Goal: Task Accomplishment & Management: Manage account settings

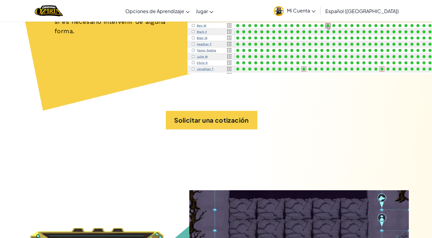
scroll to position [2773, 0]
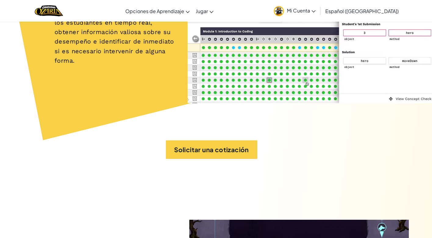
click at [315, 10] on icon at bounding box center [313, 11] width 4 height 2
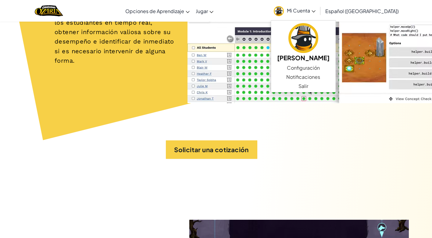
click at [337, 140] on div "La página de seguimiento del progreso te permite monitorear los avances de los …" at bounding box center [216, 34] width 398 height 212
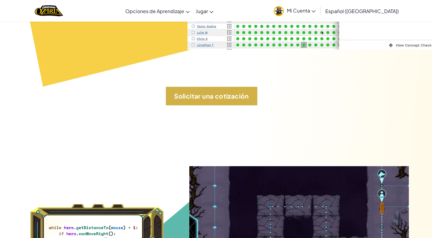
scroll to position [2804, 0]
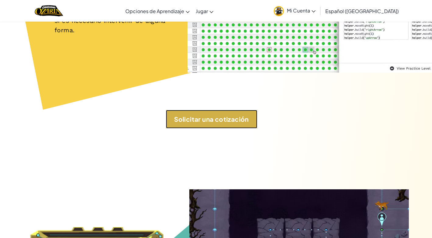
click at [218, 125] on button "Solicitar una cotización" at bounding box center [211, 119] width 91 height 19
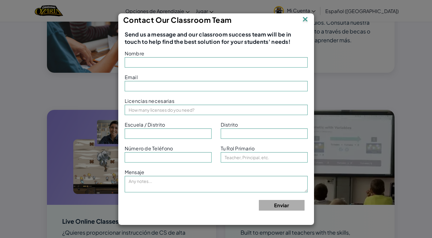
type input "SarahHCerda2010"
type input "[EMAIL_ADDRESS][DOMAIN_NAME]"
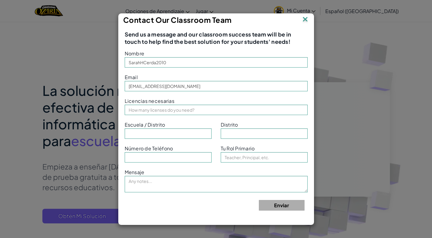
scroll to position [61, 0]
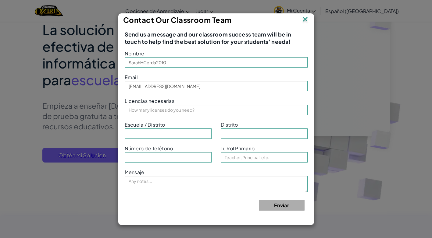
click at [308, 19] on img at bounding box center [305, 19] width 8 height 9
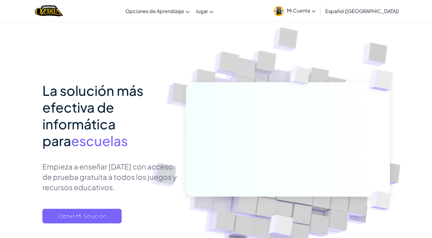
click at [315, 12] on icon at bounding box center [313, 11] width 4 height 2
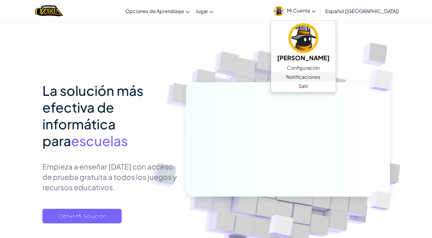
click at [306, 75] on span "Notificaciones" at bounding box center [303, 76] width 34 height 7
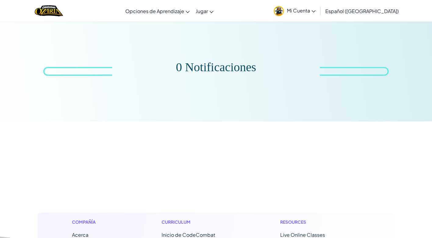
click at [308, 10] on span "Mi Cuenta" at bounding box center [301, 10] width 29 height 6
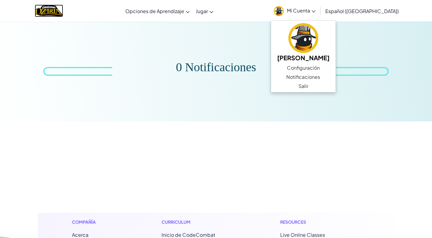
click at [47, 12] on img "Home" at bounding box center [49, 11] width 28 height 12
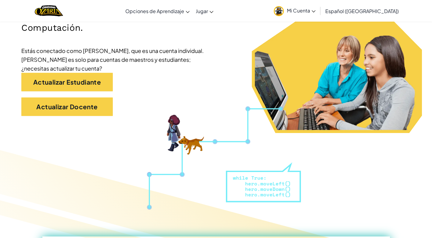
scroll to position [122, 0]
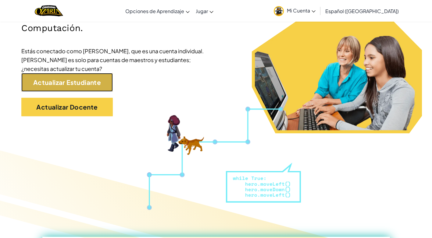
click at [78, 80] on link "Actualizar Estudiante" at bounding box center [66, 82] width 91 height 19
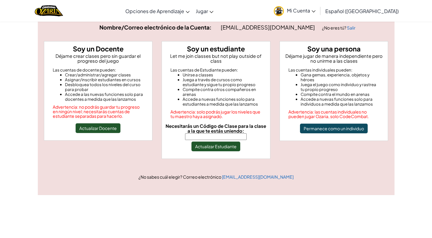
scroll to position [30, 0]
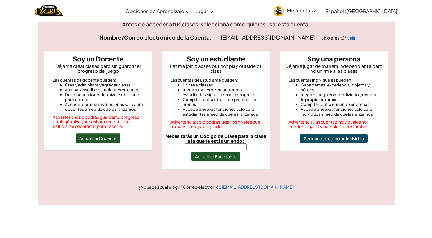
click at [212, 144] on input "Necesitarás un Código de Clase para la clase a la que te estás uniendo:" at bounding box center [216, 147] width 62 height 7
click at [188, 143] on label "Necesitarás un Código de Clase para la clase a la que te estás uniendo:" at bounding box center [215, 142] width 103 height 16
click at [188, 144] on input "Necesitarás un Código de Clase para la clase a la que te estás uniendo:" at bounding box center [216, 147] width 62 height 7
click at [212, 144] on input "Necesitarás un Código de Clase para la clase a la que te estás uniendo:" at bounding box center [216, 147] width 62 height 7
type input "IdeaCoatStar"
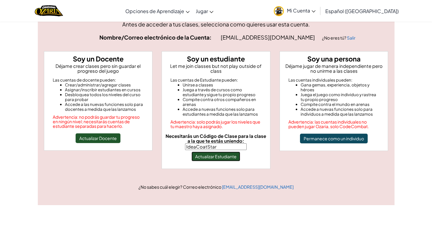
click at [211, 153] on button "Actualizar Estudiante" at bounding box center [215, 157] width 49 height 10
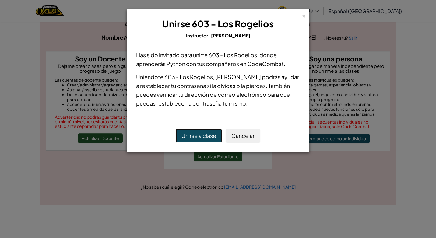
click at [209, 137] on button "Unirse a clase" at bounding box center [199, 136] width 46 height 14
click at [250, 137] on button "Cancelar" at bounding box center [243, 136] width 35 height 14
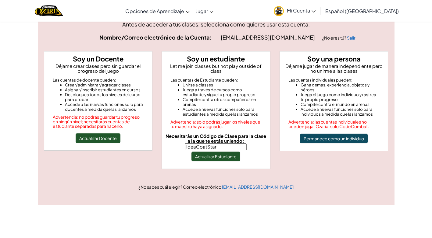
click at [221, 100] on li "Compite contra otros compañeros en arenas" at bounding box center [222, 102] width 79 height 10
click at [223, 144] on input "IdeaCoatStar" at bounding box center [216, 147] width 62 height 7
click at [220, 152] on button "Actualizar Estudiante" at bounding box center [215, 157] width 49 height 10
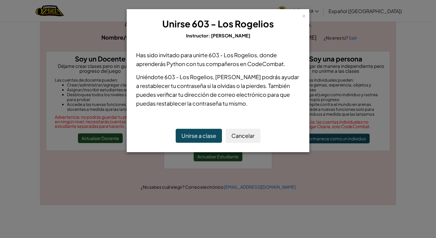
click at [205, 136] on button "Unirse a clase" at bounding box center [199, 136] width 46 height 14
click at [228, 11] on span "A successful payment not found" at bounding box center [218, 11] width 61 height 5
click at [247, 106] on span "podrás ayudar a restablecer tu contraseña si la olvidas o la pierdes. También p…" at bounding box center [217, 90] width 163 height 34
click at [252, 137] on button "Cancelar" at bounding box center [243, 136] width 35 height 14
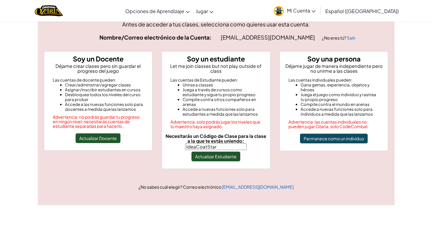
drag, startPoint x: 229, startPoint y: 142, endPoint x: 181, endPoint y: 142, distance: 47.2
click at [181, 142] on label "Necesitarás un Código de Clase para la clase a la que te estás uniendo: IdeaCoa…" at bounding box center [215, 142] width 103 height 16
click at [158, 184] on span "¿No sabes cuál elegir? Correo electrónico" at bounding box center [180, 186] width 84 height 5
click at [220, 37] on div "[EMAIL_ADDRESS][DOMAIN_NAME] ¿No eres tú? Salir" at bounding box center [304, 37] width 177 height 9
drag, startPoint x: 220, startPoint y: 37, endPoint x: 228, endPoint y: 37, distance: 8.2
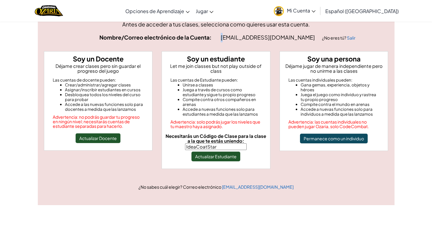
click at [228, 37] on div "[EMAIL_ADDRESS][DOMAIN_NAME] ¿No eres tú? Salir" at bounding box center [304, 37] width 177 height 9
drag, startPoint x: 228, startPoint y: 37, endPoint x: 223, endPoint y: 38, distance: 5.0
click at [223, 38] on span "[EMAIL_ADDRESS][DOMAIN_NAME]" at bounding box center [268, 37] width 95 height 7
click at [222, 37] on span "[EMAIL_ADDRESS][DOMAIN_NAME]" at bounding box center [268, 37] width 95 height 7
click at [223, 38] on span "[EMAIL_ADDRESS][DOMAIN_NAME]" at bounding box center [268, 37] width 95 height 7
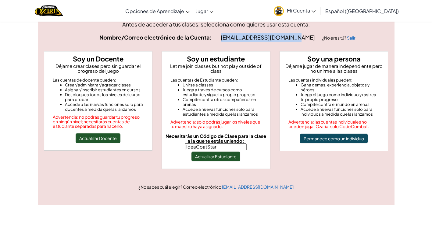
drag, startPoint x: 222, startPoint y: 37, endPoint x: 294, endPoint y: 37, distance: 72.2
click at [294, 37] on span "[EMAIL_ADDRESS][DOMAIN_NAME]" at bounding box center [268, 37] width 95 height 7
drag, startPoint x: 294, startPoint y: 37, endPoint x: 288, endPoint y: 38, distance: 6.1
copy span "[EMAIL_ADDRESS][DOMAIN_NAME]"
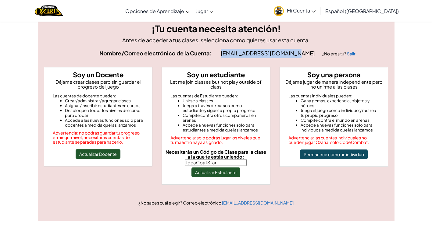
scroll to position [0, 0]
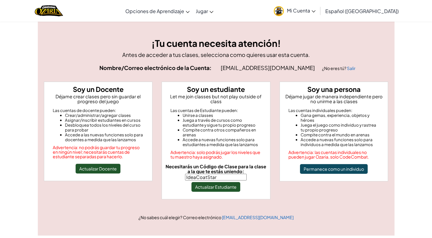
click at [298, 75] on div "¡Tu cuenta necesita atención! Antes de acceder a tus clases, selecciona como qu…" at bounding box center [216, 129] width 354 height 184
click at [224, 174] on input "IdeaCoatStar" at bounding box center [216, 177] width 62 height 7
drag, startPoint x: 228, startPoint y: 171, endPoint x: 185, endPoint y: 170, distance: 43.0
click at [185, 171] on label "Necesitarás un Código de Clase para la clase a la que te estás uniendo: IdeaCoa…" at bounding box center [215, 172] width 103 height 16
click at [188, 120] on li "Juega a través de cursos como estudiante y sigue tu propio progreso" at bounding box center [222, 123] width 79 height 10
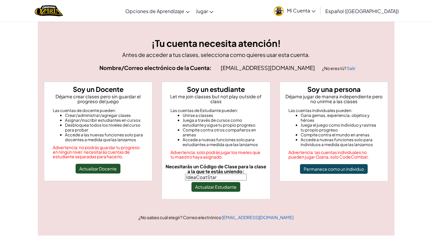
click at [318, 11] on link "Mi Cuenta" at bounding box center [295, 10] width 48 height 19
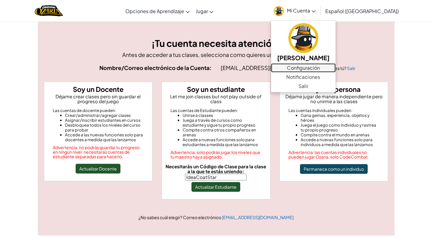
click at [308, 68] on link "Configuración" at bounding box center [303, 67] width 65 height 9
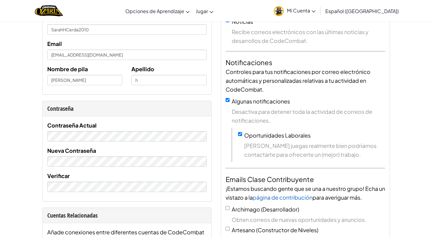
scroll to position [61, 0]
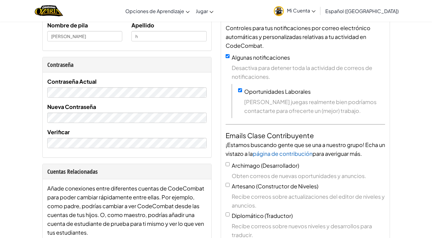
scroll to position [0, 0]
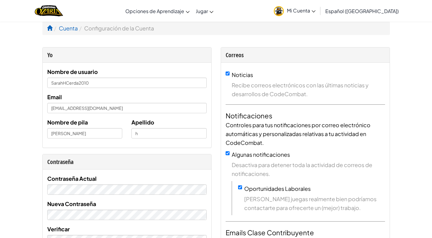
click at [315, 13] on span "Mi Cuenta" at bounding box center [301, 10] width 29 height 6
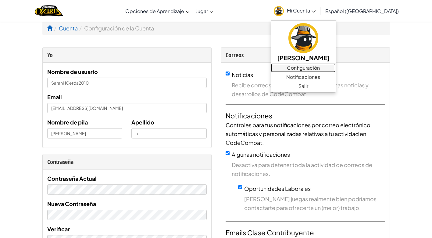
click at [309, 66] on link "Configuración" at bounding box center [303, 67] width 65 height 9
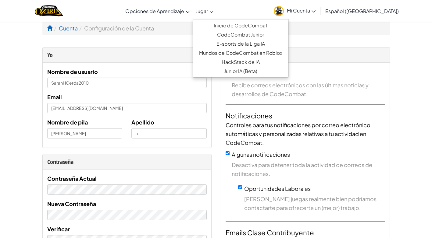
click at [213, 11] on icon at bounding box center [211, 12] width 4 height 2
click at [241, 27] on link "Inicio de CodeCombat" at bounding box center [240, 25] width 95 height 9
